Goal: Transaction & Acquisition: Purchase product/service

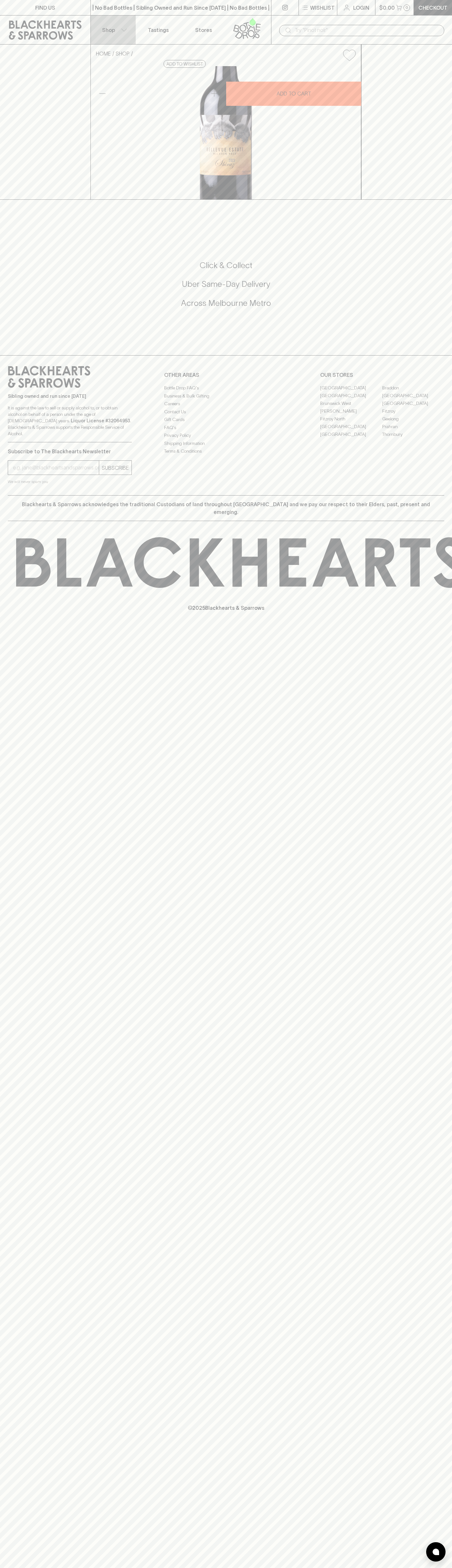
click at [106, 31] on p "Shop" at bounding box center [108, 30] width 13 height 8
click at [66, 1567] on html "FIND US | No Bad Bottles | Sibling Owned and Run Since [DATE] | No Bad Bottles …" at bounding box center [226, 784] width 452 height 1568
click at [13, 253] on div at bounding box center [226, 784] width 452 height 1568
